Goal: Complete application form: Complete application form

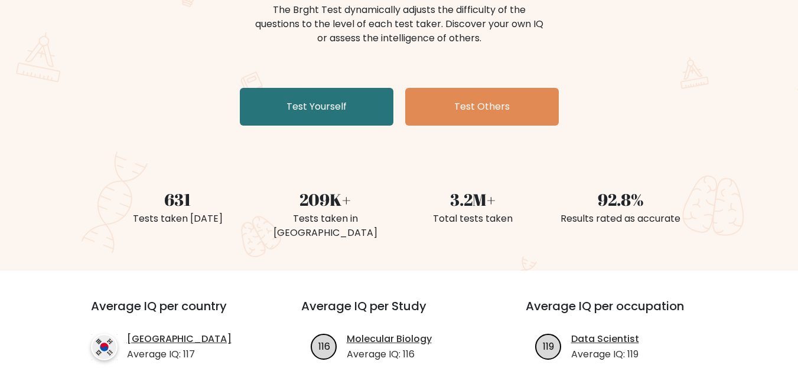
scroll to position [59, 0]
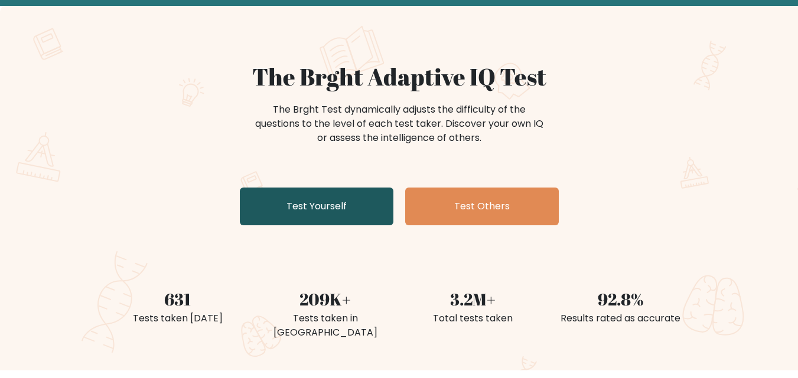
click at [345, 203] on link "Test Yourself" at bounding box center [317, 207] width 154 height 38
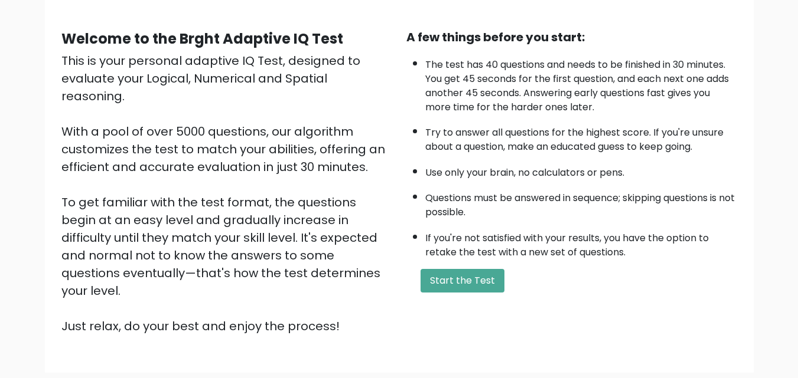
scroll to position [162, 0]
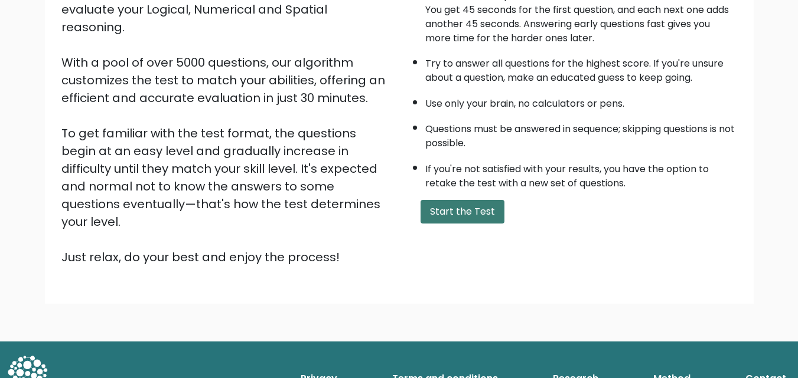
click at [451, 213] on button "Start the Test" at bounding box center [462, 212] width 84 height 24
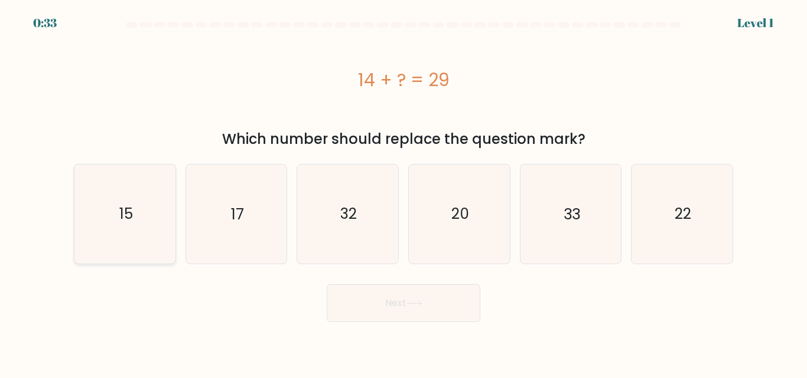
click at [120, 203] on icon "15" at bounding box center [125, 214] width 99 height 99
click at [403, 192] on input "a. 15" at bounding box center [403, 191] width 1 height 3
radio input "true"
click at [450, 302] on button "Next" at bounding box center [404, 304] width 154 height 38
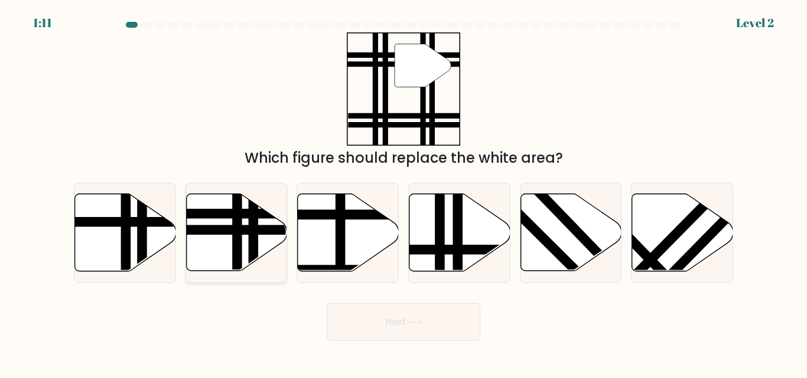
click at [246, 238] on icon at bounding box center [236, 232] width 101 height 77
click at [403, 192] on input "b." at bounding box center [403, 191] width 1 height 3
radio input "true"
click at [370, 318] on button "Next" at bounding box center [404, 322] width 154 height 38
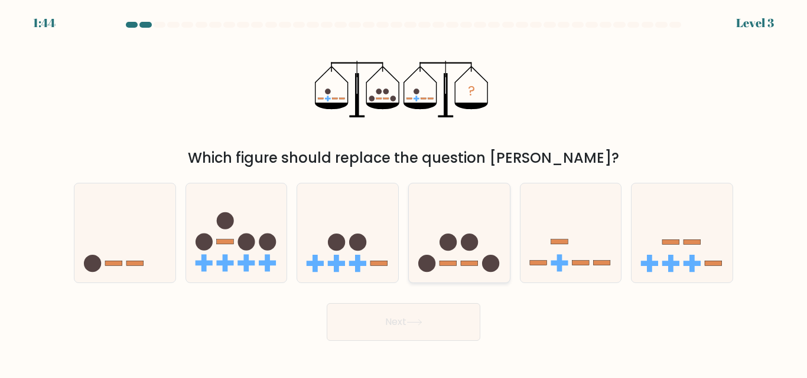
click at [444, 268] on icon at bounding box center [459, 232] width 101 height 83
click at [404, 192] on input "d." at bounding box center [403, 191] width 1 height 3
radio input "true"
click at [407, 323] on button "Next" at bounding box center [404, 322] width 154 height 38
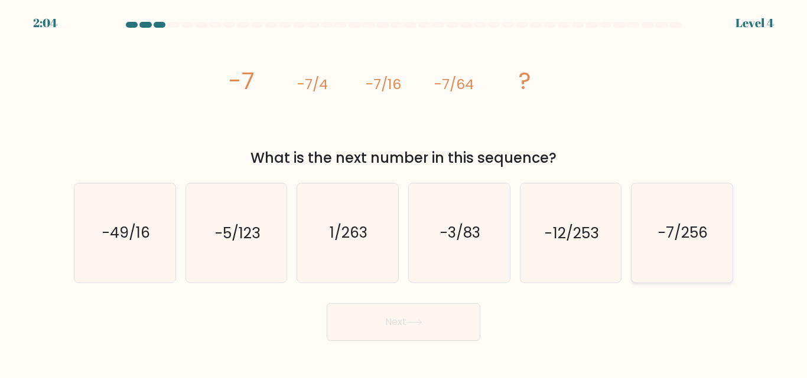
click at [717, 230] on icon "-7/256" at bounding box center [681, 233] width 99 height 99
click at [404, 192] on input "f. -7/256" at bounding box center [403, 191] width 1 height 3
radio input "true"
click at [386, 328] on button "Next" at bounding box center [404, 322] width 154 height 38
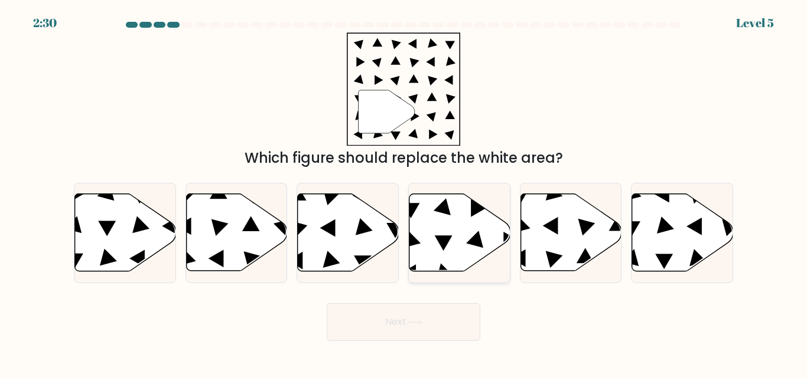
click at [453, 231] on icon at bounding box center [459, 232] width 101 height 77
click at [404, 192] on input "d." at bounding box center [403, 191] width 1 height 3
radio input "true"
click at [424, 310] on button "Next" at bounding box center [404, 322] width 154 height 38
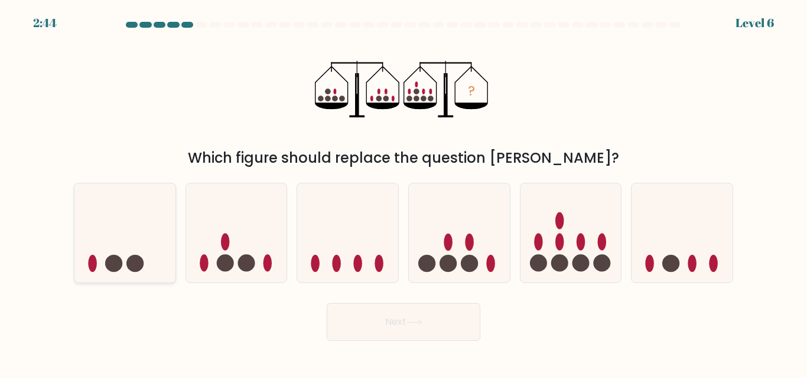
click at [149, 265] on icon at bounding box center [124, 232] width 101 height 83
click at [403, 192] on input "a." at bounding box center [403, 191] width 1 height 3
radio input "true"
click at [419, 321] on icon at bounding box center [414, 322] width 16 height 6
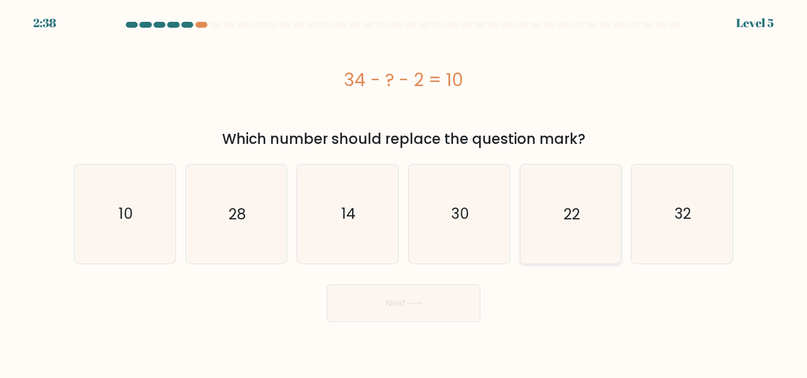
click at [558, 228] on icon "22" at bounding box center [570, 214] width 99 height 99
click at [404, 192] on input "e. 22" at bounding box center [403, 191] width 1 height 3
radio input "true"
click at [433, 320] on button "Next" at bounding box center [404, 304] width 154 height 38
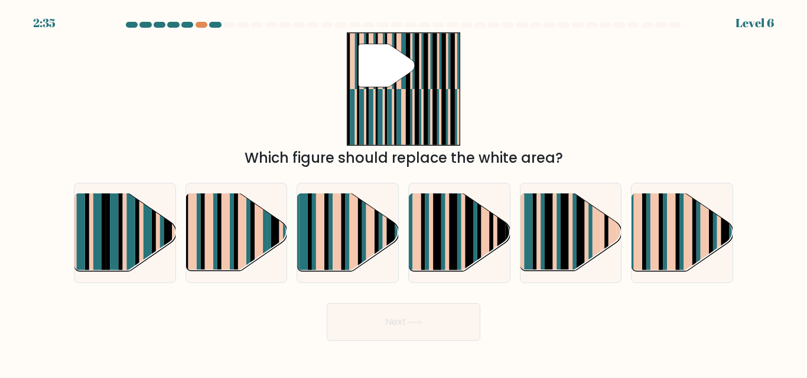
click at [429, 314] on button "Next" at bounding box center [404, 322] width 154 height 38
click at [205, 21] on div "3:18 Level 6" at bounding box center [403, 16] width 807 height 32
click at [206, 25] on div at bounding box center [201, 25] width 12 height 6
click at [229, 238] on rect at bounding box center [225, 225] width 8 height 100
click at [403, 192] on input "b." at bounding box center [403, 191] width 1 height 3
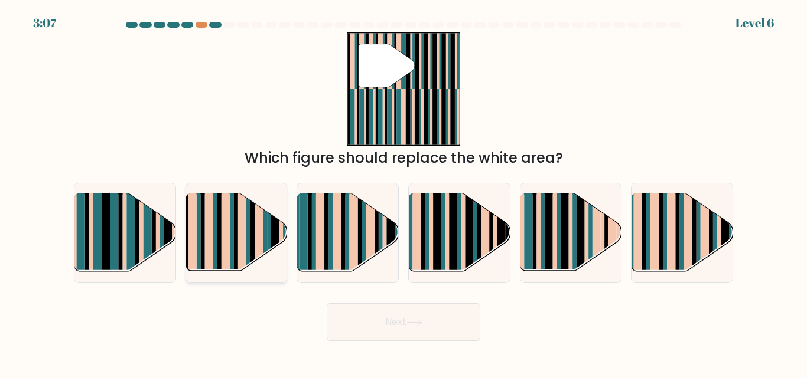
radio input "true"
click at [389, 336] on button "Next" at bounding box center [404, 322] width 154 height 38
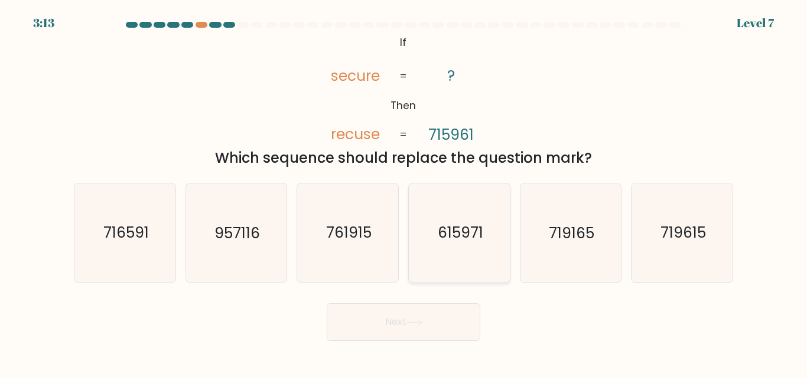
click at [459, 244] on icon "615971" at bounding box center [459, 233] width 99 height 99
click at [404, 192] on input "d. 615971" at bounding box center [403, 191] width 1 height 3
radio input "true"
click at [430, 321] on button "Next" at bounding box center [404, 322] width 154 height 38
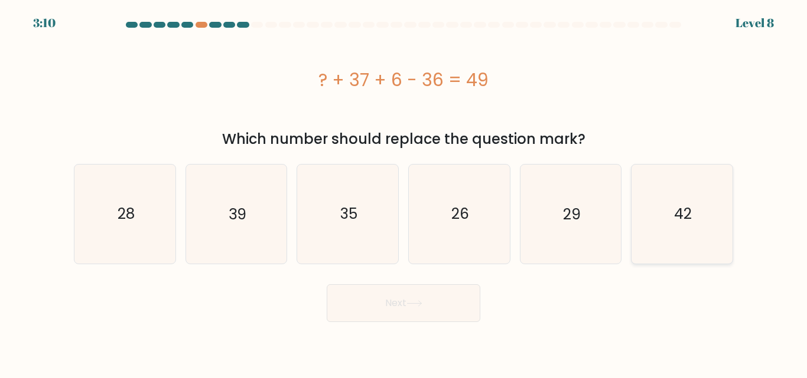
click at [668, 226] on icon "42" at bounding box center [681, 214] width 99 height 99
click at [404, 192] on input "f. 42" at bounding box center [403, 191] width 1 height 3
radio input "true"
click at [443, 303] on button "Next" at bounding box center [404, 304] width 154 height 38
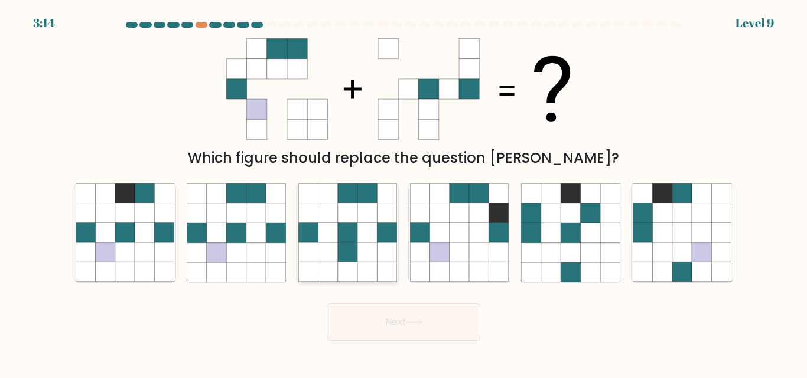
click at [389, 235] on icon at bounding box center [386, 233] width 19 height 19
click at [403, 192] on input "c." at bounding box center [403, 191] width 1 height 3
radio input "true"
click at [438, 314] on button "Next" at bounding box center [404, 322] width 154 height 38
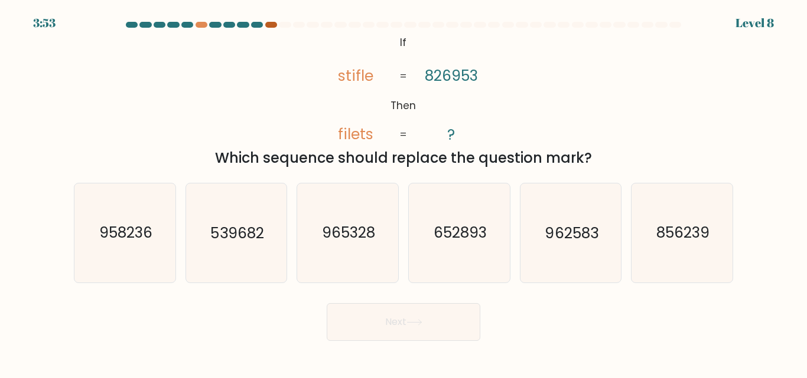
click at [271, 24] on div at bounding box center [271, 25] width 12 height 6
click at [360, 233] on text "965328" at bounding box center [348, 233] width 53 height 21
click at [403, 192] on input "c. 965328" at bounding box center [403, 191] width 1 height 3
radio input "true"
click at [386, 303] on button "Next" at bounding box center [404, 322] width 154 height 38
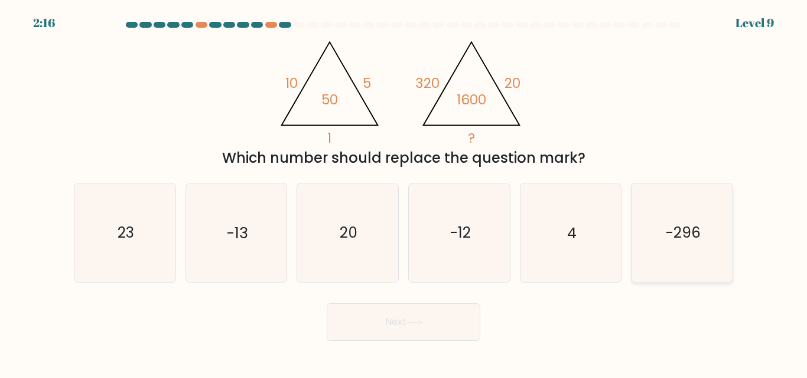
click at [669, 226] on text "-296" at bounding box center [682, 233] width 35 height 21
click at [404, 192] on input "f. -296" at bounding box center [403, 191] width 1 height 3
radio input "true"
click at [361, 339] on body "2:15 Level 9" at bounding box center [403, 189] width 807 height 378
click at [364, 329] on button "Next" at bounding box center [404, 322] width 154 height 38
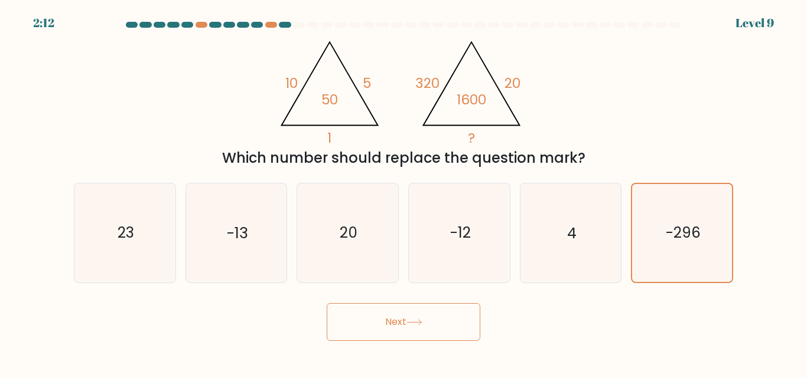
click at [390, 324] on button "Next" at bounding box center [404, 322] width 154 height 38
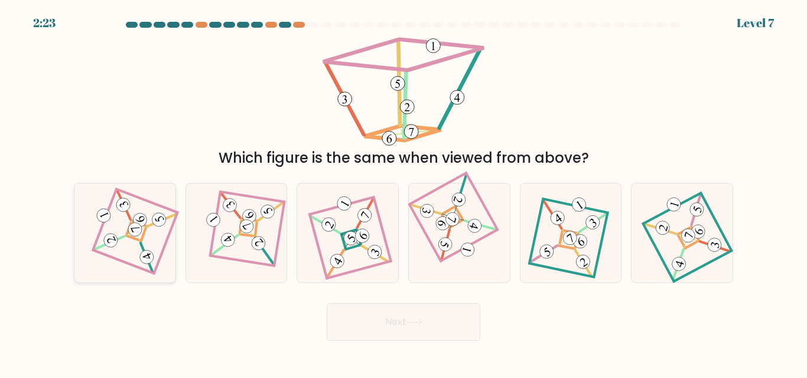
click at [146, 220] on 905 at bounding box center [139, 220] width 18 height 18
click at [403, 192] on input "a." at bounding box center [403, 191] width 1 height 3
radio input "true"
click at [370, 314] on button "Next" at bounding box center [404, 322] width 154 height 38
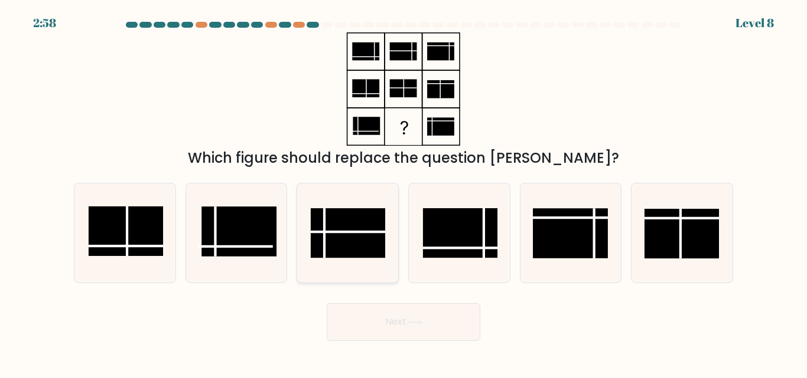
click at [332, 237] on rect at bounding box center [348, 234] width 74 height 50
click at [403, 192] on input "c." at bounding box center [403, 191] width 1 height 3
radio input "true"
click at [431, 315] on button "Next" at bounding box center [404, 322] width 154 height 38
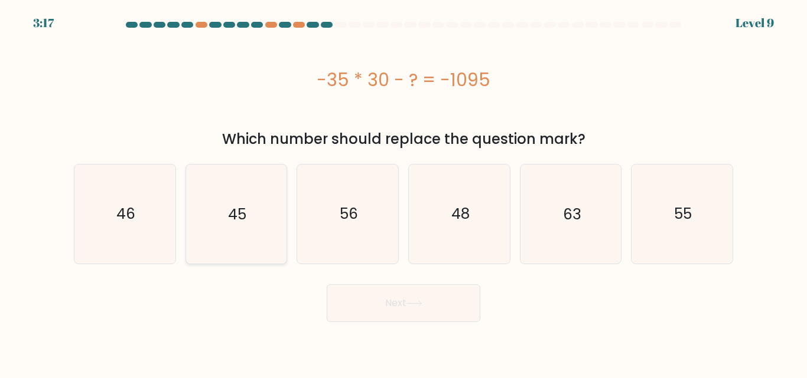
click at [230, 186] on icon "45" at bounding box center [236, 214] width 99 height 99
click at [403, 190] on input "b. 45" at bounding box center [403, 191] width 1 height 3
radio input "true"
click at [407, 305] on button "Next" at bounding box center [404, 304] width 154 height 38
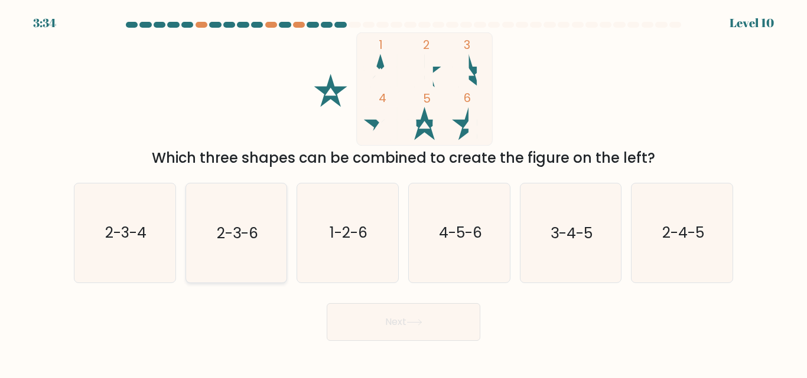
click at [246, 248] on icon "2-3-6" at bounding box center [236, 233] width 99 height 99
click at [403, 192] on input "b. 2-3-6" at bounding box center [403, 191] width 1 height 3
radio input "true"
click at [406, 322] on button "Next" at bounding box center [404, 322] width 154 height 38
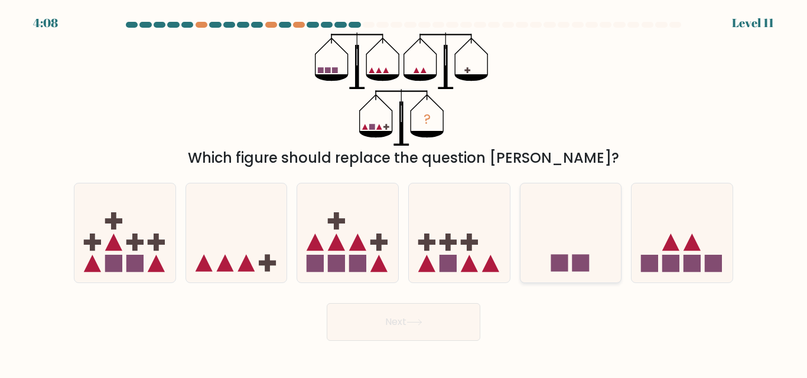
click at [586, 258] on rect at bounding box center [580, 263] width 17 height 17
click at [404, 192] on input "e." at bounding box center [403, 191] width 1 height 3
radio input "true"
click at [251, 254] on icon at bounding box center [236, 232] width 101 height 83
click at [403, 192] on input "b." at bounding box center [403, 191] width 1 height 3
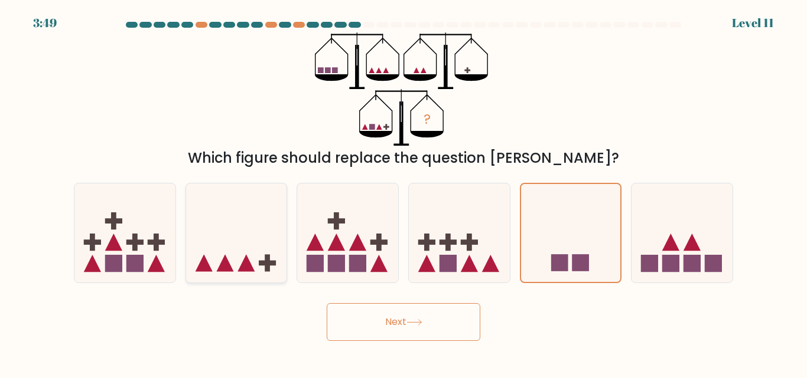
radio input "true"
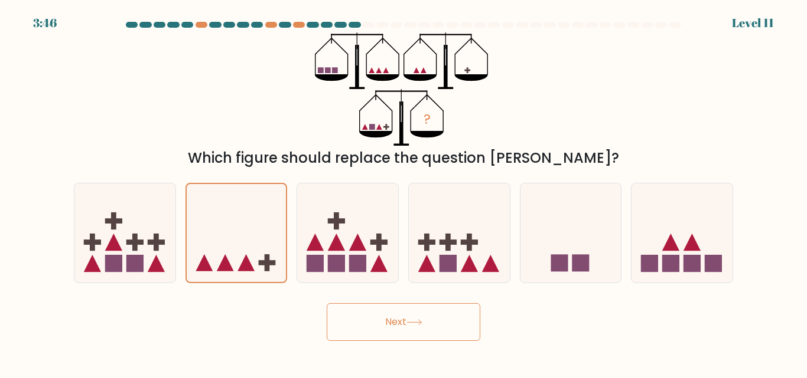
click at [410, 300] on div "Next" at bounding box center [403, 320] width 673 height 44
click at [407, 315] on button "Next" at bounding box center [404, 322] width 154 height 38
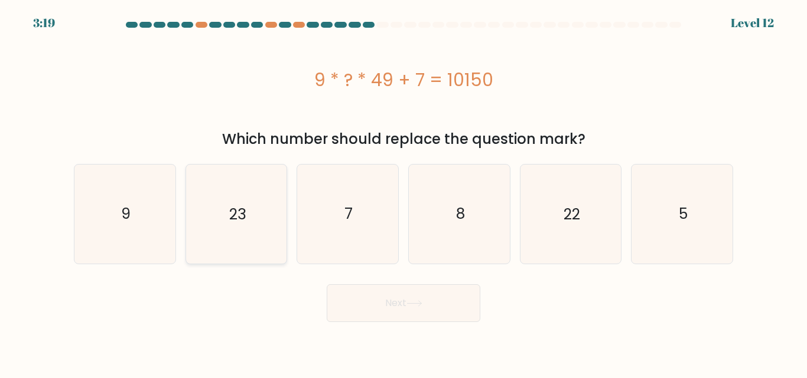
click at [260, 204] on icon "23" at bounding box center [236, 214] width 99 height 99
click at [403, 192] on input "b. 23" at bounding box center [403, 191] width 1 height 3
radio input "true"
click at [393, 314] on button "Next" at bounding box center [404, 304] width 154 height 38
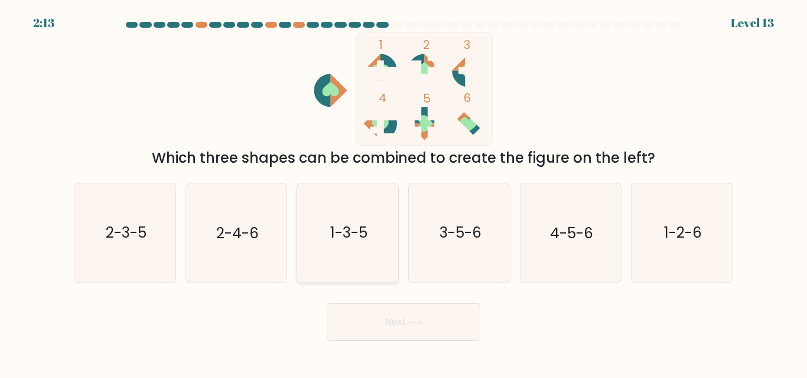
click at [343, 250] on icon "1-3-5" at bounding box center [347, 233] width 99 height 99
click at [403, 192] on input "c. 1-3-5" at bounding box center [403, 191] width 1 height 3
radio input "true"
click at [459, 218] on icon "3-5-6" at bounding box center [459, 233] width 99 height 99
click at [404, 192] on input "d. 3-5-6" at bounding box center [403, 191] width 1 height 3
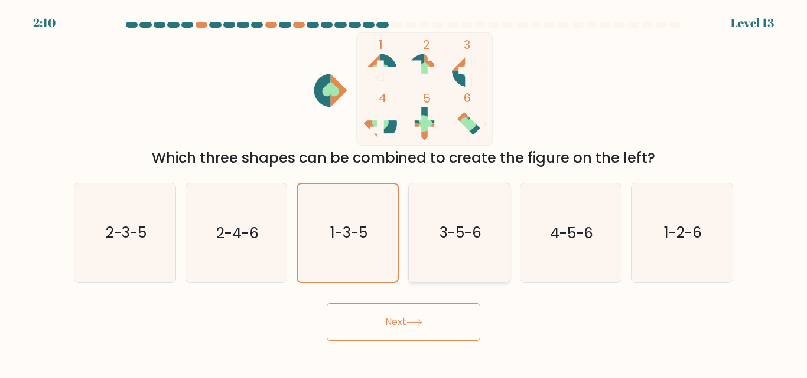
radio input "true"
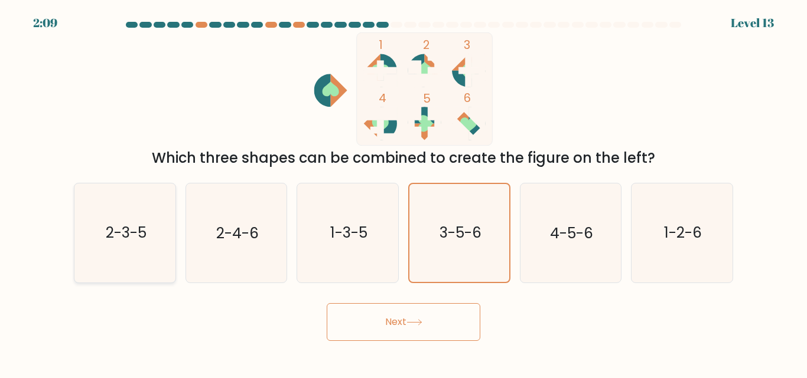
click at [112, 239] on text "2-3-5" at bounding box center [125, 233] width 41 height 21
click at [403, 192] on input "a. 2-3-5" at bounding box center [403, 191] width 1 height 3
radio input "true"
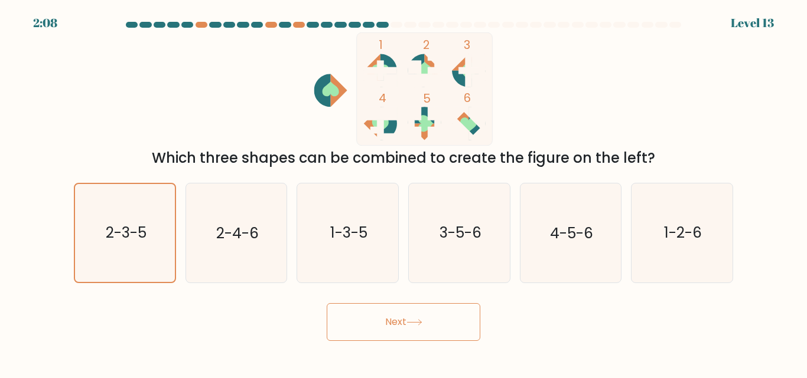
click at [404, 332] on button "Next" at bounding box center [404, 322] width 154 height 38
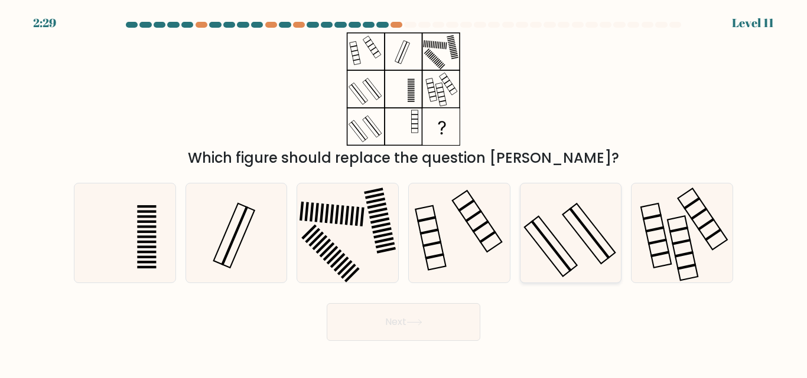
click at [599, 241] on icon at bounding box center [570, 233] width 99 height 99
click at [404, 192] on input "e." at bounding box center [403, 191] width 1 height 3
radio input "true"
click at [456, 306] on button "Next" at bounding box center [404, 322] width 154 height 38
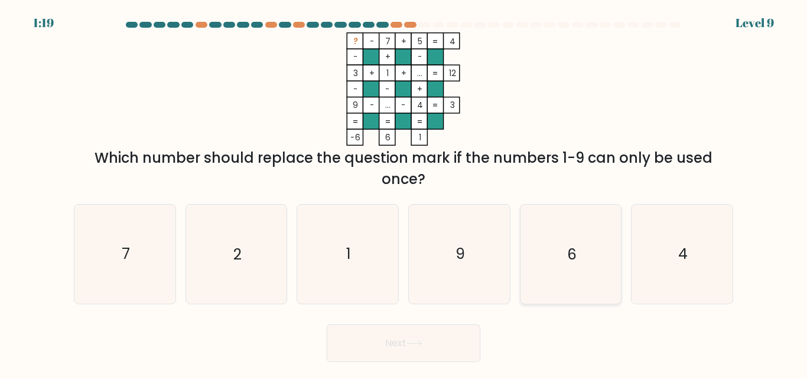
click at [560, 260] on icon "6" at bounding box center [570, 254] width 99 height 99
click at [404, 192] on input "e. 6" at bounding box center [403, 191] width 1 height 3
radio input "true"
click at [371, 342] on button "Next" at bounding box center [404, 344] width 154 height 38
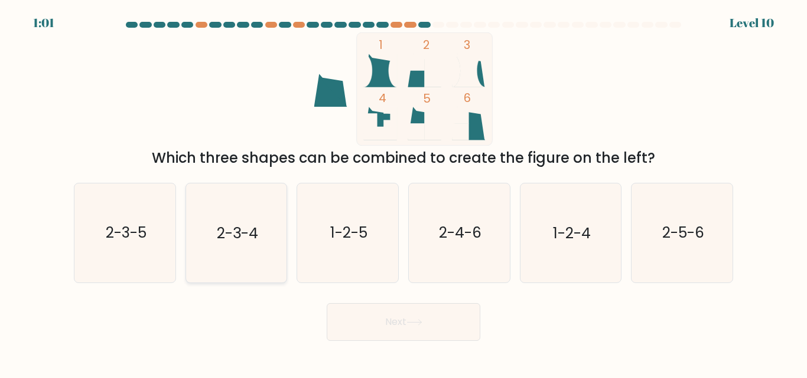
click at [243, 251] on icon "2-3-4" at bounding box center [236, 233] width 99 height 99
click at [403, 192] on input "b. 2-3-4" at bounding box center [403, 191] width 1 height 3
radio input "true"
click at [123, 241] on text "2-3-5" at bounding box center [125, 233] width 41 height 21
click at [403, 192] on input "a. 2-3-5" at bounding box center [403, 191] width 1 height 3
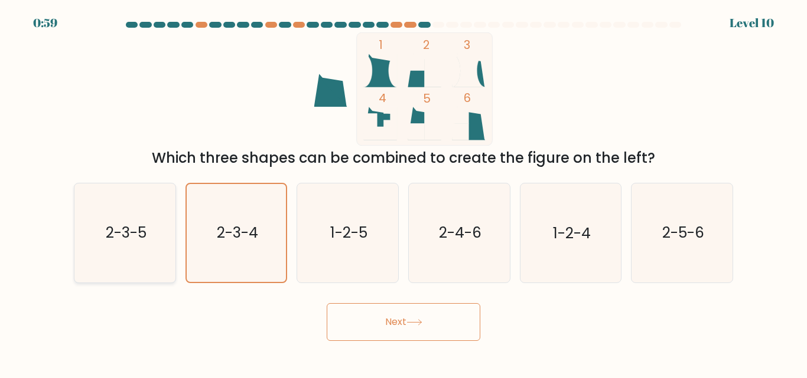
radio input "true"
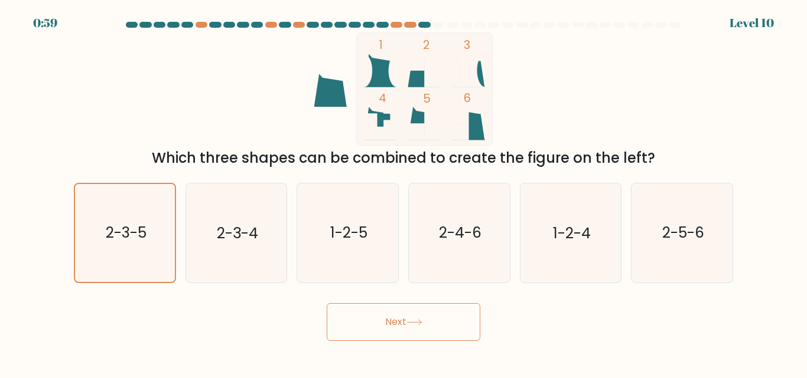
click at [375, 320] on button "Next" at bounding box center [404, 322] width 154 height 38
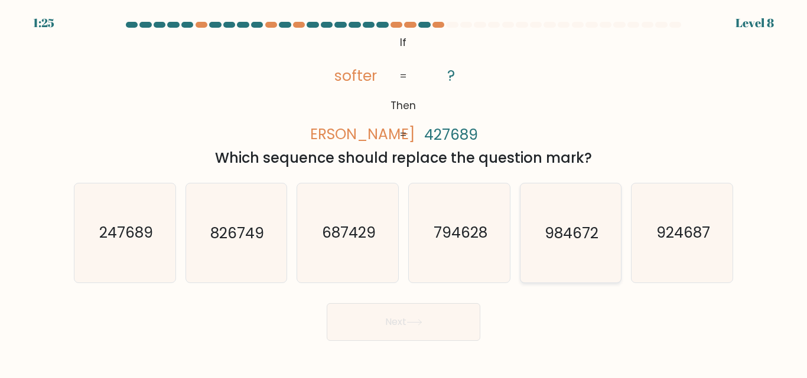
drag, startPoint x: 720, startPoint y: 237, endPoint x: 621, endPoint y: 257, distance: 101.1
click at [720, 237] on icon "924687" at bounding box center [681, 233] width 99 height 99
click at [404, 192] on input "f. 924687" at bounding box center [403, 191] width 1 height 3
radio input "true"
click at [404, 323] on button "Next" at bounding box center [404, 322] width 154 height 38
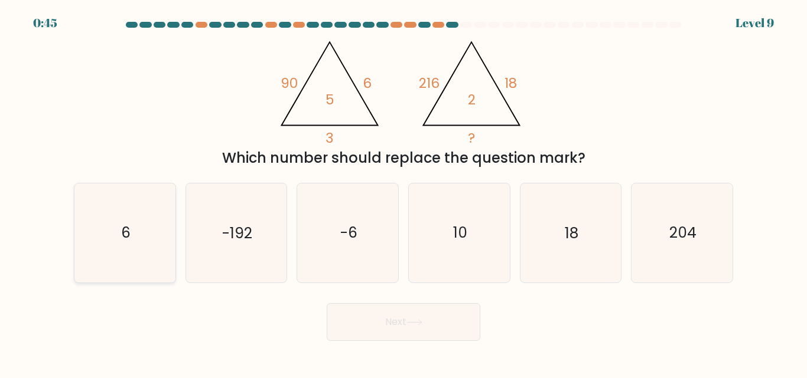
click at [83, 273] on icon "6" at bounding box center [125, 233] width 99 height 99
click at [403, 192] on input "a. 6" at bounding box center [403, 191] width 1 height 3
radio input "true"
click at [422, 321] on icon at bounding box center [414, 322] width 16 height 6
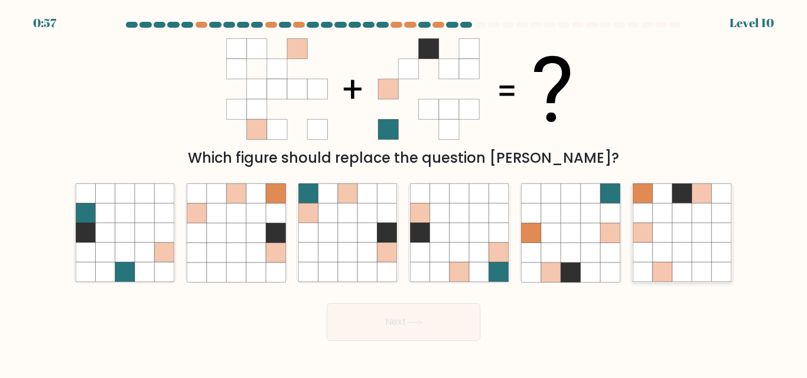
click at [651, 227] on icon at bounding box center [641, 233] width 19 height 19
click at [404, 192] on input "f." at bounding box center [403, 191] width 1 height 3
radio input "true"
click at [463, 319] on button "Next" at bounding box center [404, 322] width 154 height 38
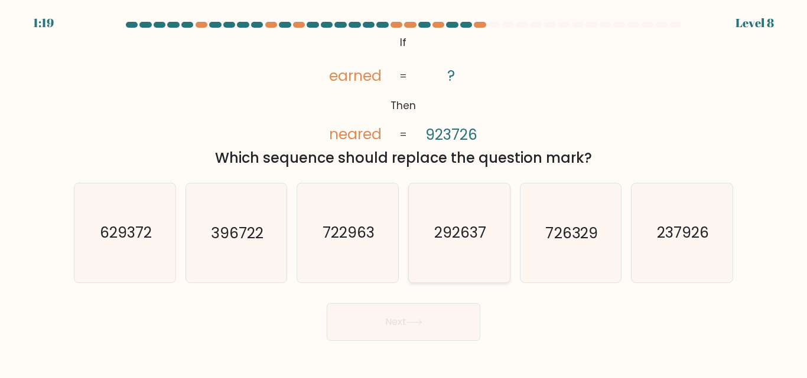
click at [430, 246] on icon "292637" at bounding box center [459, 233] width 99 height 99
click at [404, 192] on input "d. 292637" at bounding box center [403, 191] width 1 height 3
radio input "true"
click at [428, 327] on button "Next" at bounding box center [404, 322] width 154 height 38
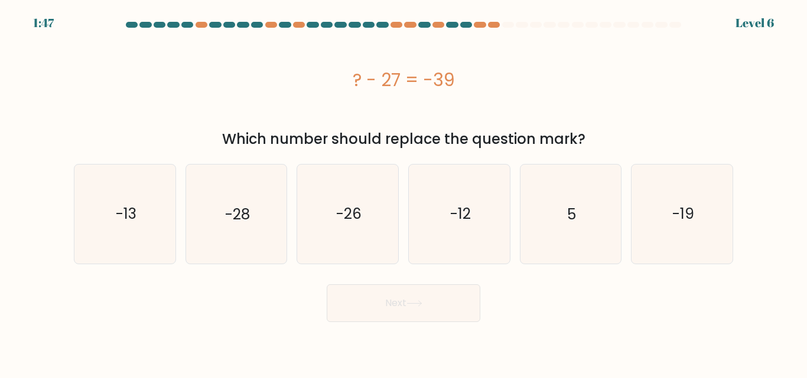
drag, startPoint x: 473, startPoint y: 198, endPoint x: 456, endPoint y: 272, distance: 75.1
click at [472, 200] on icon "-12" at bounding box center [459, 214] width 99 height 99
click at [404, 192] on input "d. -12" at bounding box center [403, 191] width 1 height 3
radio input "true"
click at [456, 289] on button "Next" at bounding box center [404, 304] width 154 height 38
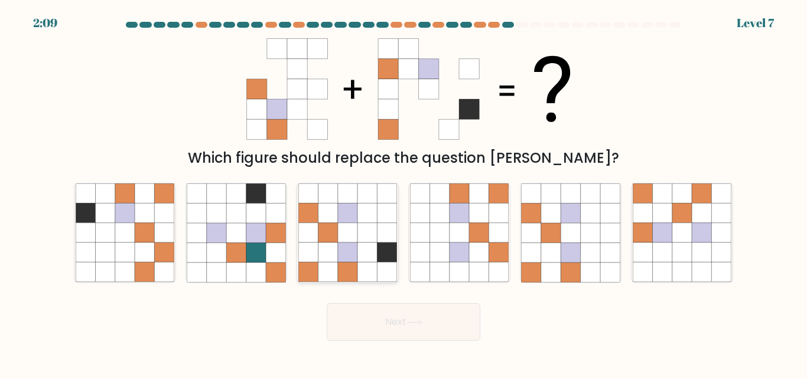
click at [364, 260] on icon at bounding box center [366, 252] width 19 height 19
click at [403, 192] on input "c." at bounding box center [403, 191] width 1 height 3
radio input "true"
click at [429, 325] on button "Next" at bounding box center [404, 322] width 154 height 38
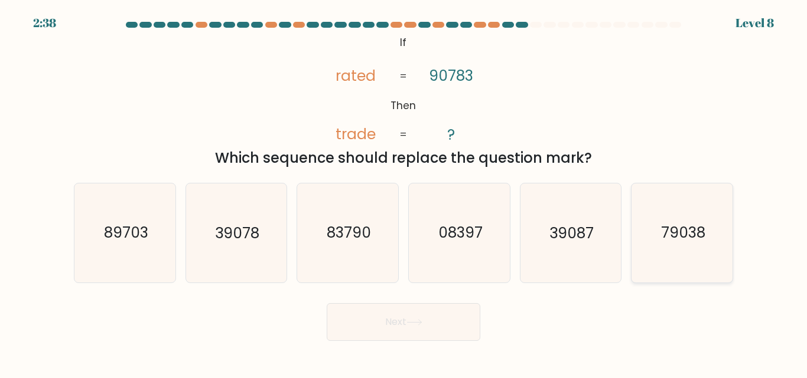
click at [652, 220] on icon "79038" at bounding box center [681, 233] width 99 height 99
click at [404, 192] on input "f. 79038" at bounding box center [403, 191] width 1 height 3
radio input "true"
click at [435, 331] on button "Next" at bounding box center [404, 322] width 154 height 38
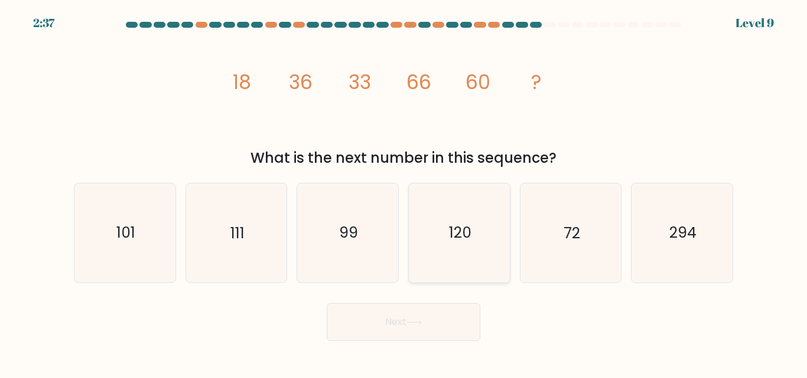
click at [438, 222] on icon "120" at bounding box center [459, 233] width 99 height 99
click at [404, 192] on input "d. 120" at bounding box center [403, 191] width 1 height 3
radio input "true"
click at [424, 335] on button "Next" at bounding box center [404, 322] width 154 height 38
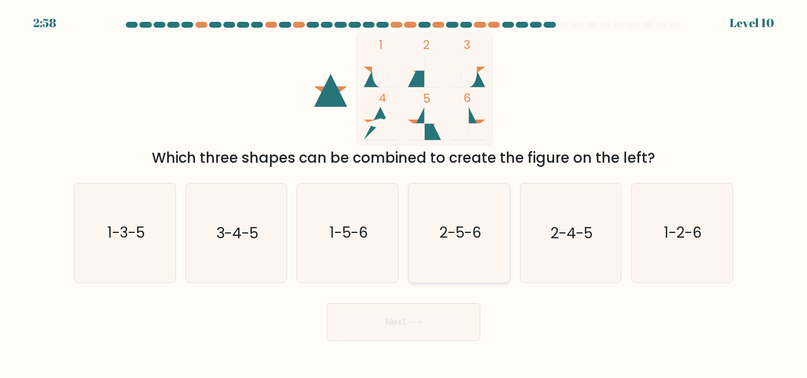
click at [475, 244] on icon "2-5-6" at bounding box center [459, 233] width 99 height 99
click at [404, 192] on input "d. 2-5-6" at bounding box center [403, 191] width 1 height 3
radio input "true"
click at [394, 319] on button "Next" at bounding box center [404, 322] width 154 height 38
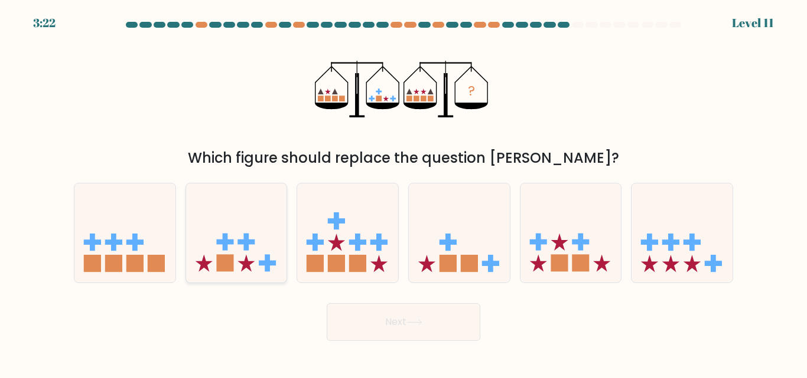
click at [275, 241] on icon at bounding box center [236, 232] width 101 height 83
click at [403, 192] on input "b." at bounding box center [403, 191] width 1 height 3
radio input "true"
click at [379, 322] on button "Next" at bounding box center [404, 322] width 154 height 38
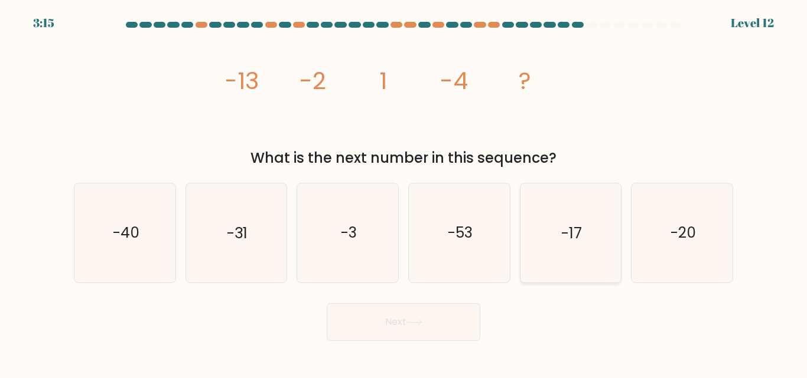
click at [594, 247] on icon "-17" at bounding box center [570, 233] width 99 height 99
click at [404, 192] on input "e. -17" at bounding box center [403, 191] width 1 height 3
radio input "true"
click at [429, 310] on button "Next" at bounding box center [404, 322] width 154 height 38
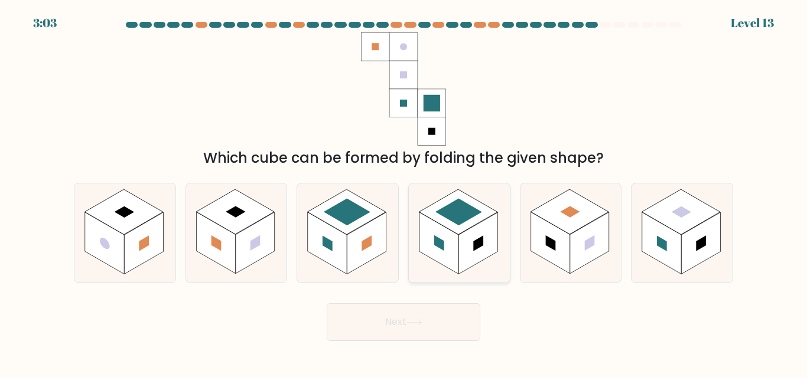
click at [445, 262] on rect at bounding box center [438, 244] width 39 height 62
click at [404, 192] on input "d." at bounding box center [403, 191] width 1 height 3
radio input "true"
click at [433, 322] on button "Next" at bounding box center [404, 322] width 154 height 38
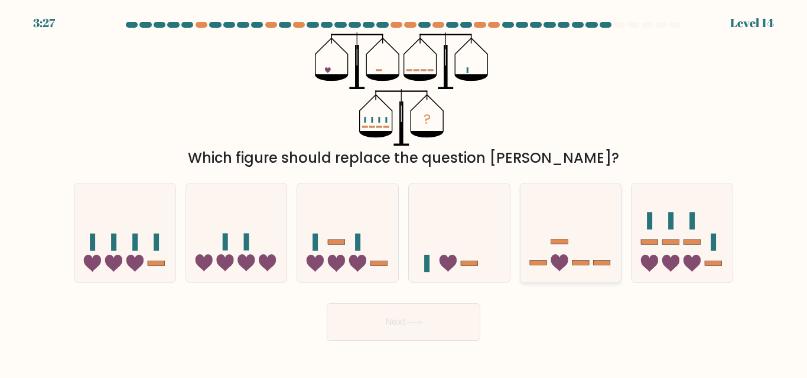
click at [549, 246] on icon at bounding box center [570, 232] width 101 height 83
click at [404, 192] on input "e." at bounding box center [403, 191] width 1 height 3
radio input "true"
click at [461, 312] on button "Next" at bounding box center [404, 322] width 154 height 38
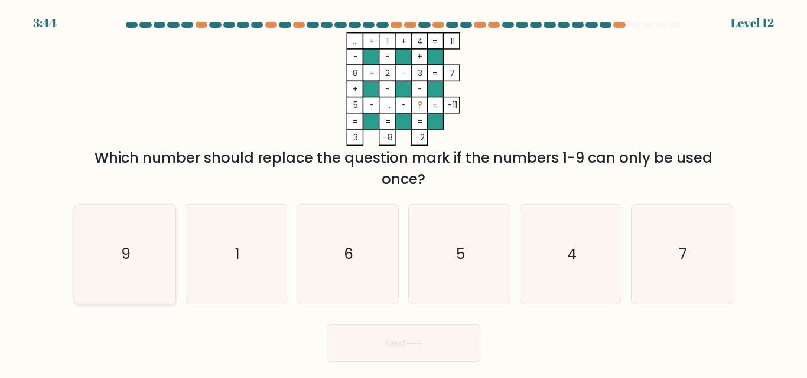
click at [126, 257] on text "9" at bounding box center [125, 254] width 9 height 21
click at [403, 192] on input "a. 9" at bounding box center [403, 191] width 1 height 3
radio input "true"
click at [456, 338] on button "Next" at bounding box center [404, 344] width 154 height 38
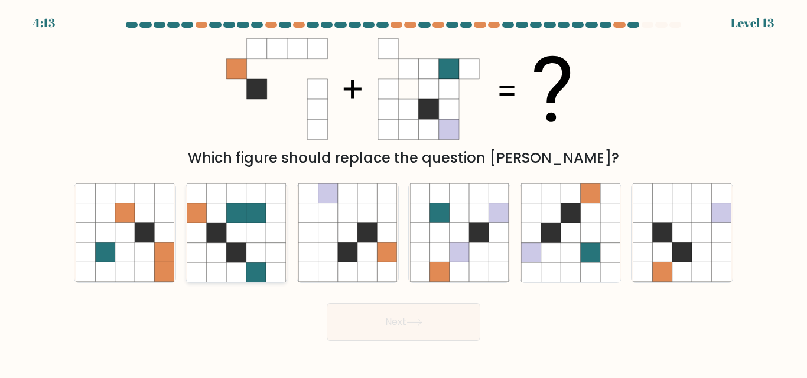
click at [243, 249] on icon at bounding box center [235, 252] width 19 height 19
click at [403, 192] on input "b." at bounding box center [403, 191] width 1 height 3
radio input "true"
click at [391, 321] on button "Next" at bounding box center [404, 322] width 154 height 38
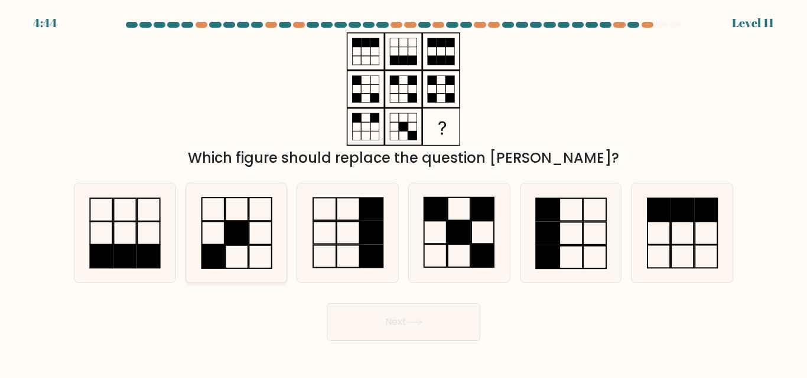
click at [235, 255] on icon at bounding box center [236, 233] width 99 height 99
click at [403, 192] on input "b." at bounding box center [403, 191] width 1 height 3
radio input "true"
click at [381, 328] on button "Next" at bounding box center [404, 322] width 154 height 38
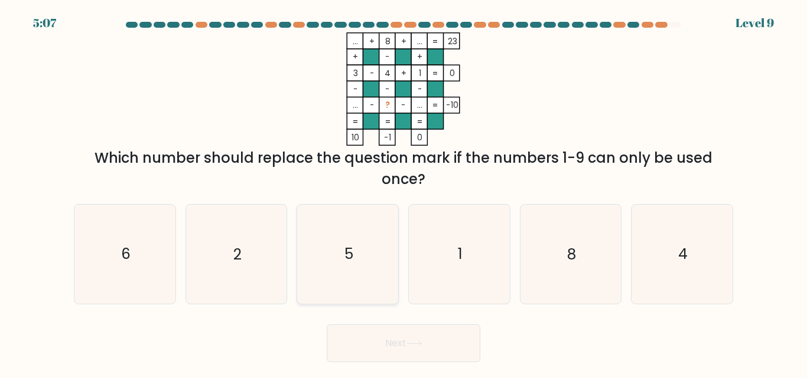
click at [368, 278] on icon "5" at bounding box center [347, 254] width 99 height 99
click at [403, 192] on input "c. 5" at bounding box center [403, 191] width 1 height 3
radio input "true"
click at [394, 324] on div "Next" at bounding box center [403, 341] width 673 height 44
click at [393, 339] on button "Next" at bounding box center [404, 344] width 154 height 38
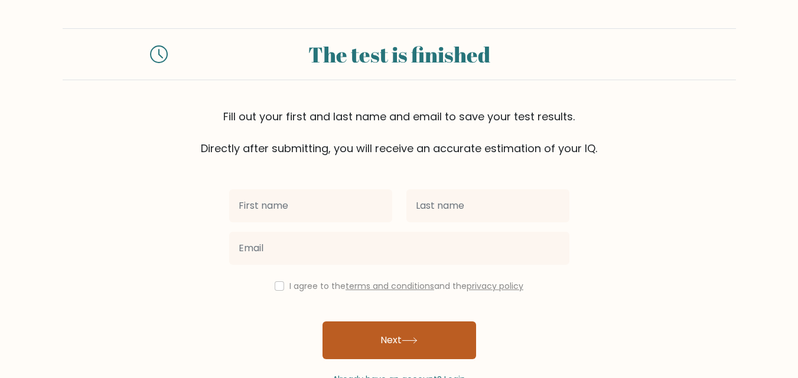
click at [388, 332] on button "Next" at bounding box center [399, 341] width 154 height 38
